Goal: Check status

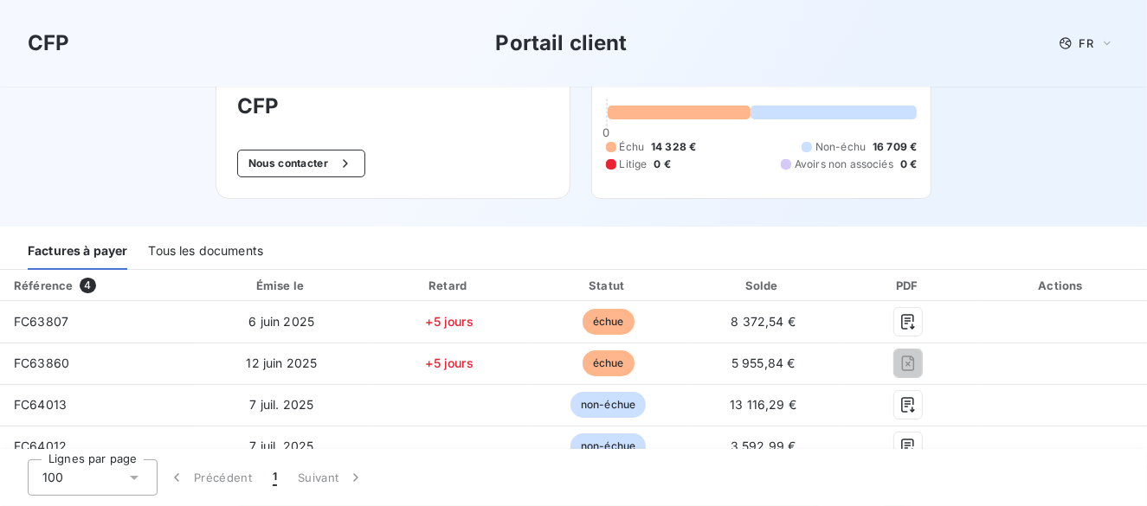
scroll to position [173, 0]
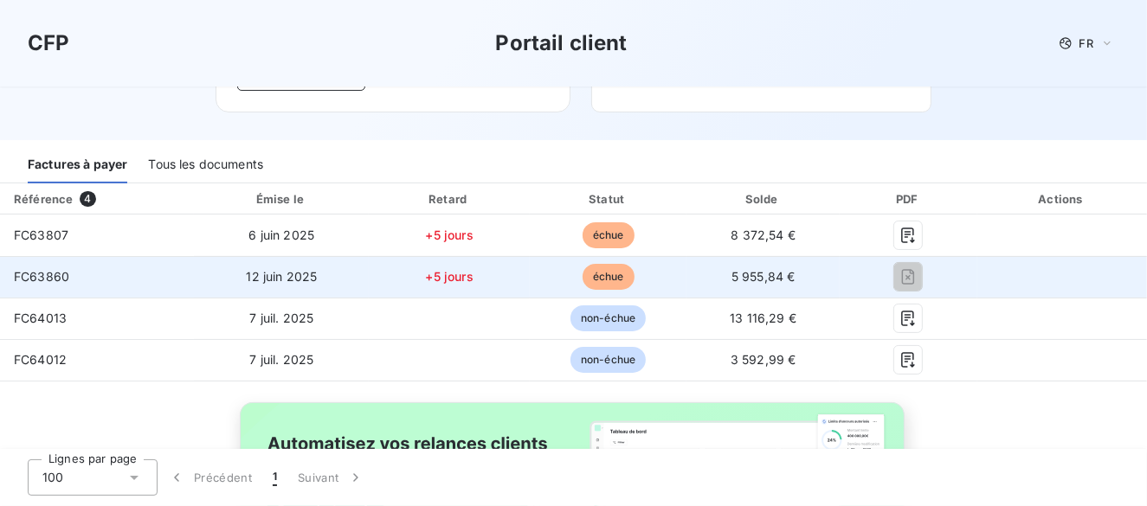
click at [306, 279] on span "12 juin 2025" at bounding box center [281, 276] width 71 height 15
click at [65, 281] on span "FC63860" at bounding box center [41, 276] width 55 height 15
click at [775, 271] on span "5 955,84 €" at bounding box center [764, 276] width 64 height 15
